Goal: Find specific fact: Find specific fact

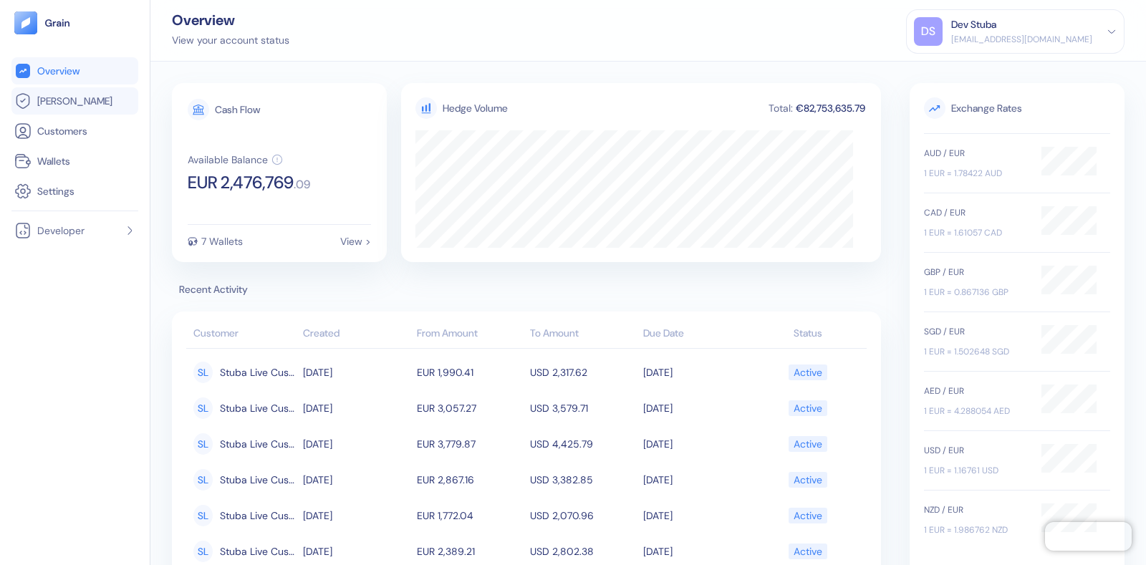
click at [82, 105] on link "[PERSON_NAME]" at bounding box center [74, 100] width 121 height 17
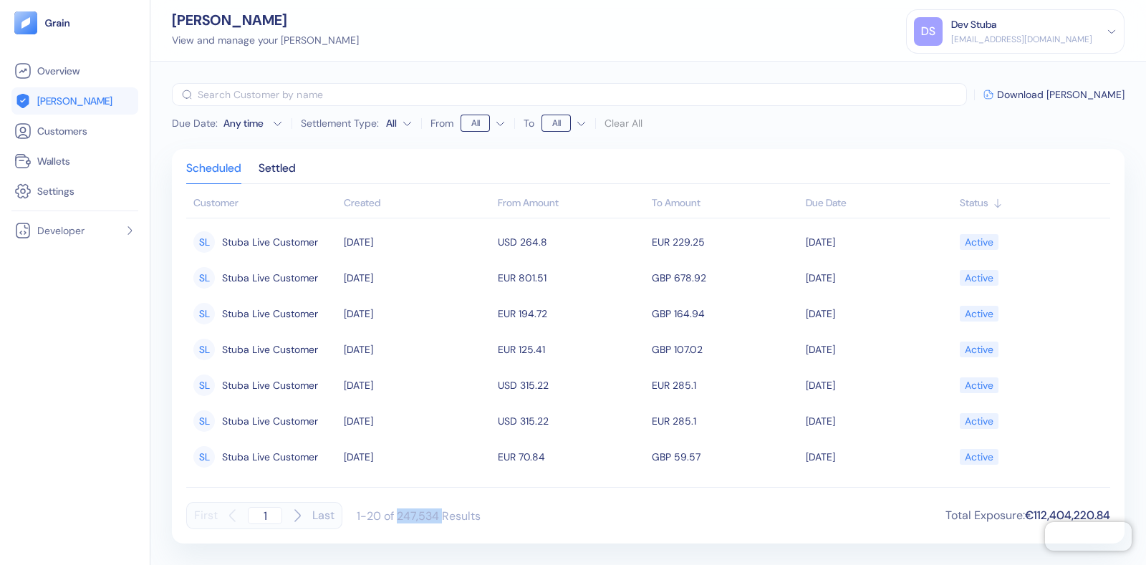
drag, startPoint x: 395, startPoint y: 515, endPoint x: 444, endPoint y: 512, distance: 48.8
click at [444, 512] on div "1-20 of 247,534 Results" at bounding box center [419, 516] width 124 height 15
copy div "247,534"
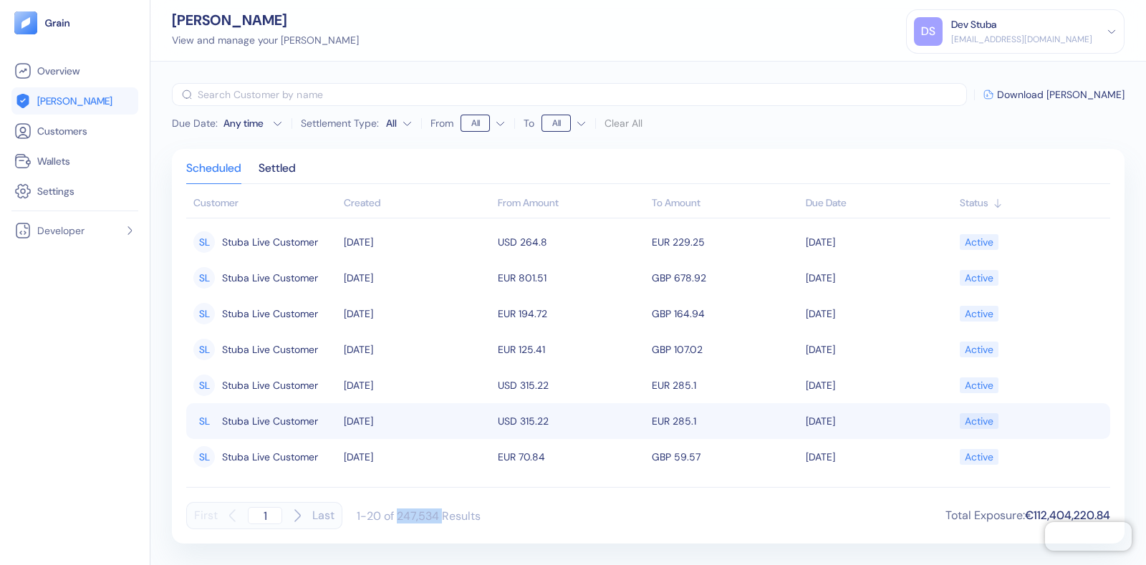
copy div "247,534"
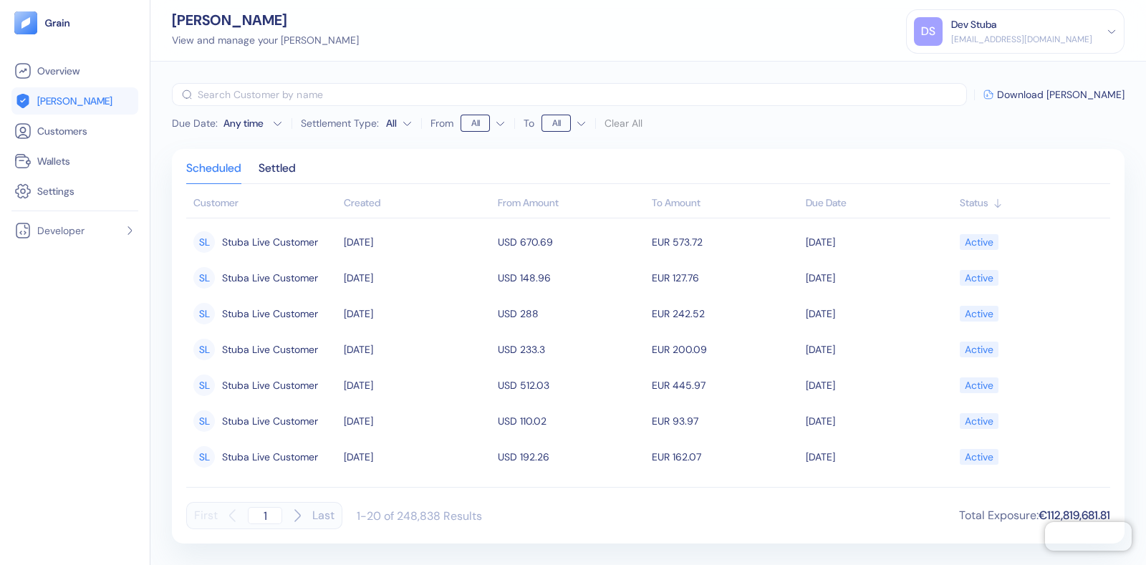
click at [1129, 251] on div "Due Date : Any time Settlement Type: All From All To All Clear All ​ Download […" at bounding box center [648, 314] width 996 height 504
